Goal: Browse casually

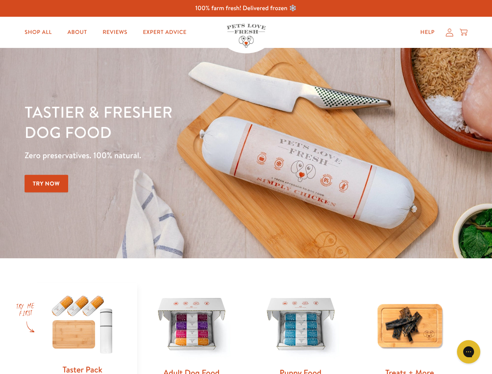
click at [246, 187] on div "Tastier & fresher dog food Zero preservatives. 100% natural. Try Now" at bounding box center [172, 153] width 295 height 103
click at [468, 352] on icon "Gorgias live chat" at bounding box center [468, 351] width 7 height 7
